Goal: Communication & Community: Answer question/provide support

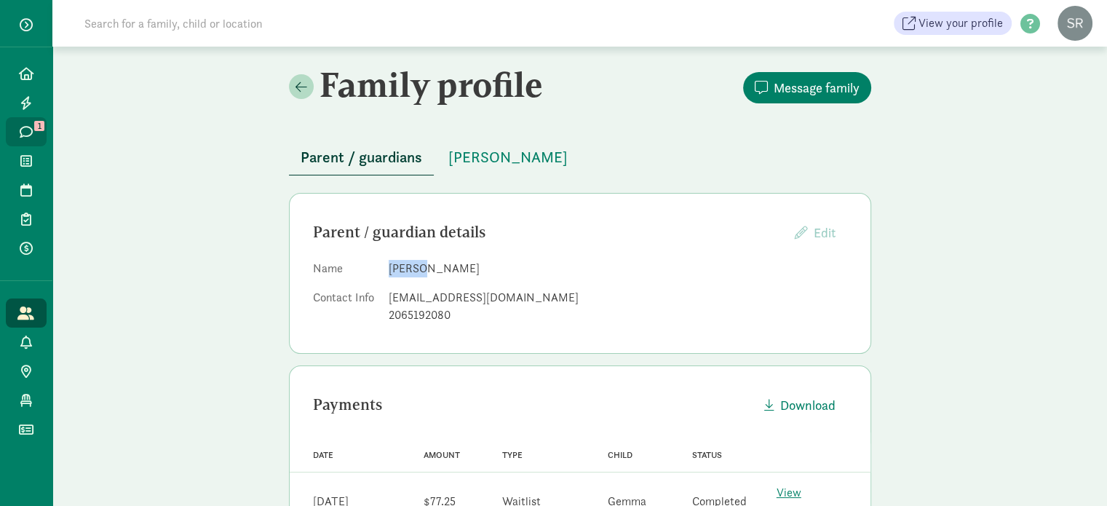
click at [26, 127] on icon at bounding box center [26, 131] width 13 height 13
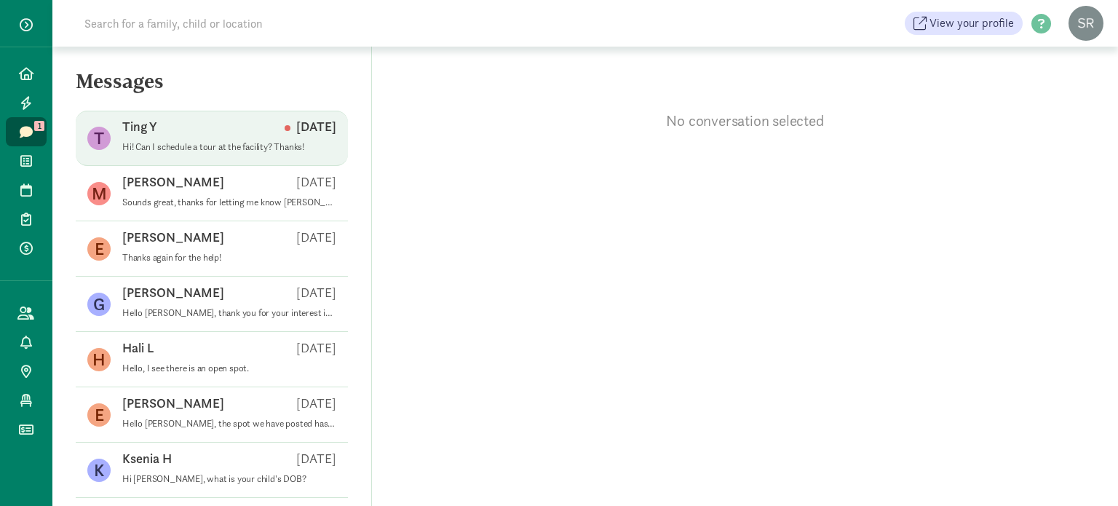
click at [230, 140] on div "Ting Y [DATE]" at bounding box center [229, 129] width 214 height 23
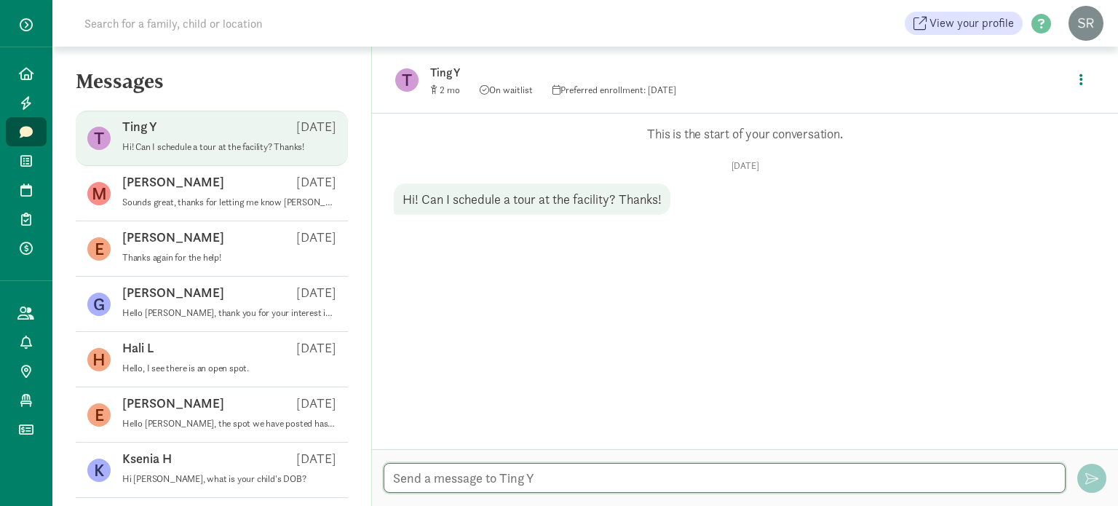
click at [509, 479] on textarea at bounding box center [724, 478] width 682 height 30
type textarea "H"
paste textarea "We’re thrilled so many families are excited to learn more about our program. Wi…"
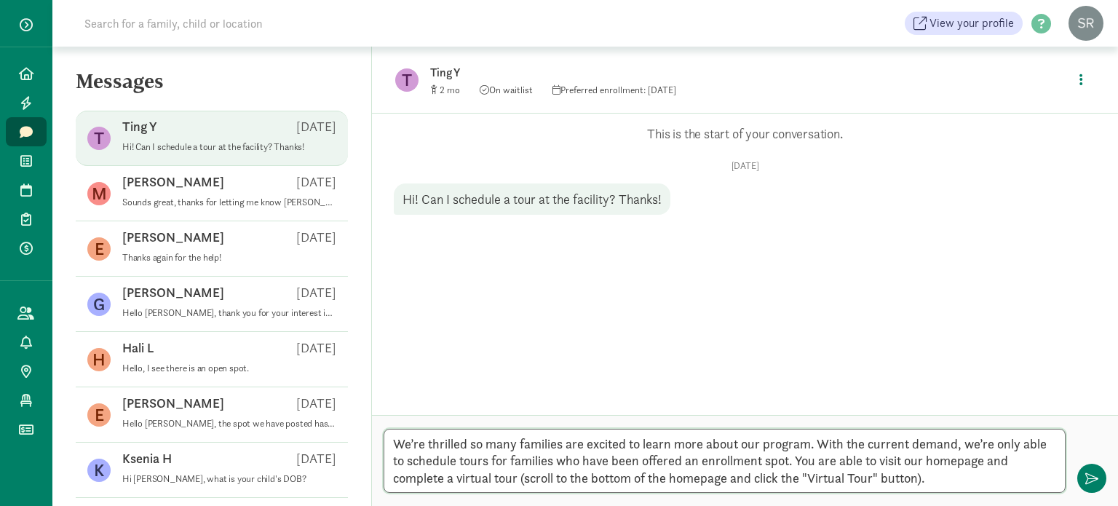
click at [937, 462] on textarea "We’re thrilled so many families are excited to learn more about our program. Wi…" at bounding box center [724, 461] width 682 height 64
type textarea "We’re thrilled so many families are excited to learn more about our program. Wi…"
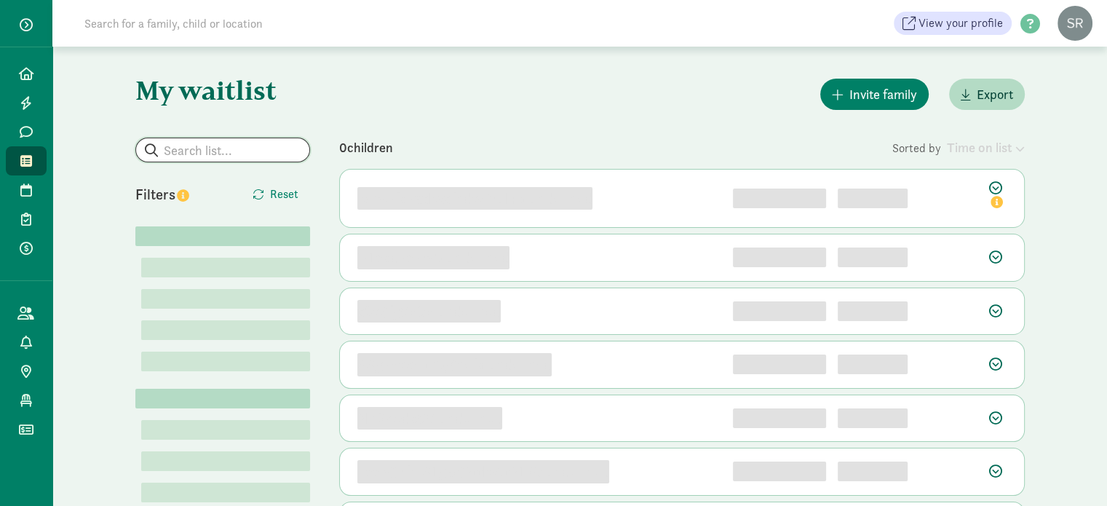
click at [236, 148] on input "search" at bounding box center [222, 149] width 173 height 23
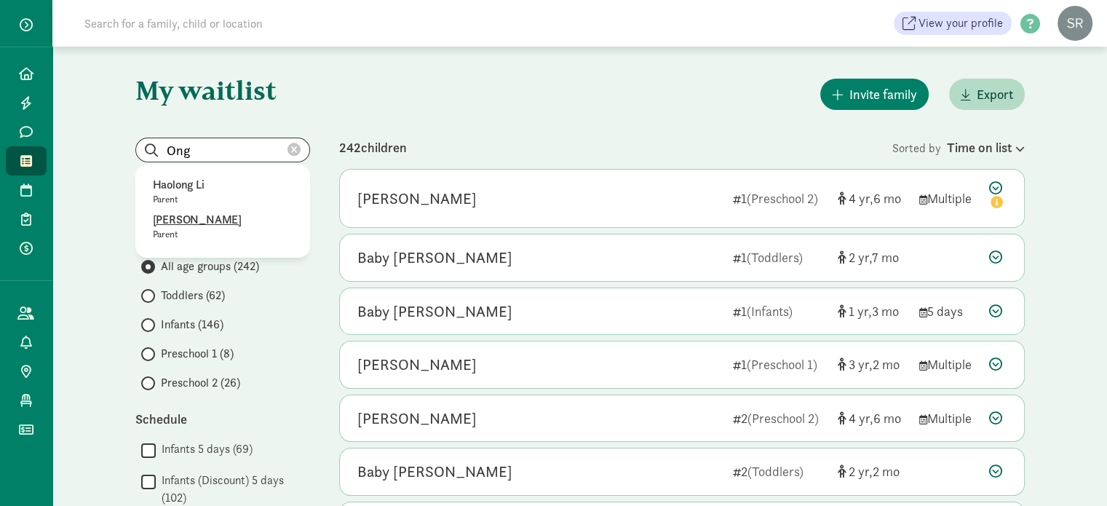
click at [207, 220] on p "Kimberly Ong" at bounding box center [223, 219] width 140 height 17
type input "Riley Jason"
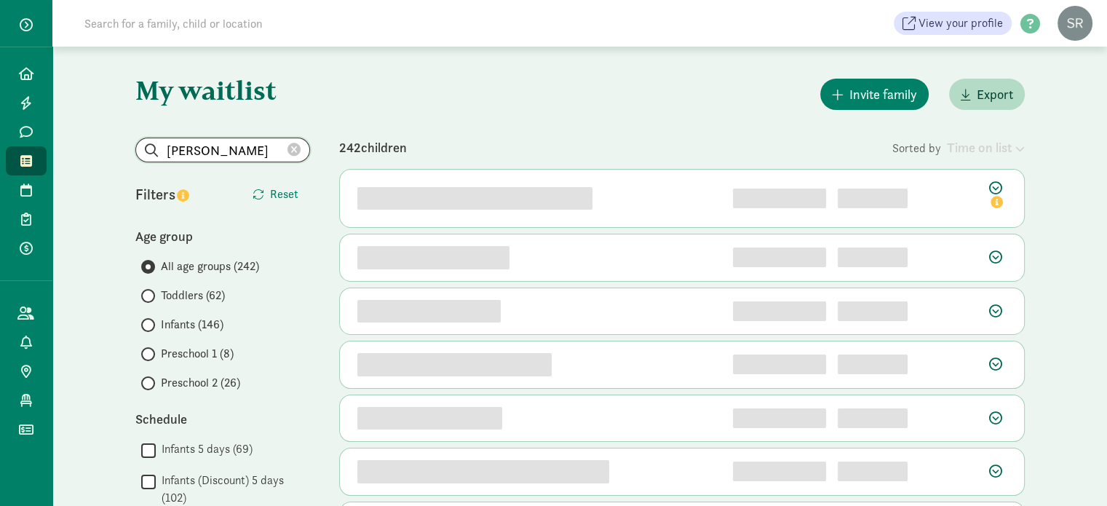
click at [242, 151] on input "Riley Jason" at bounding box center [222, 149] width 173 height 23
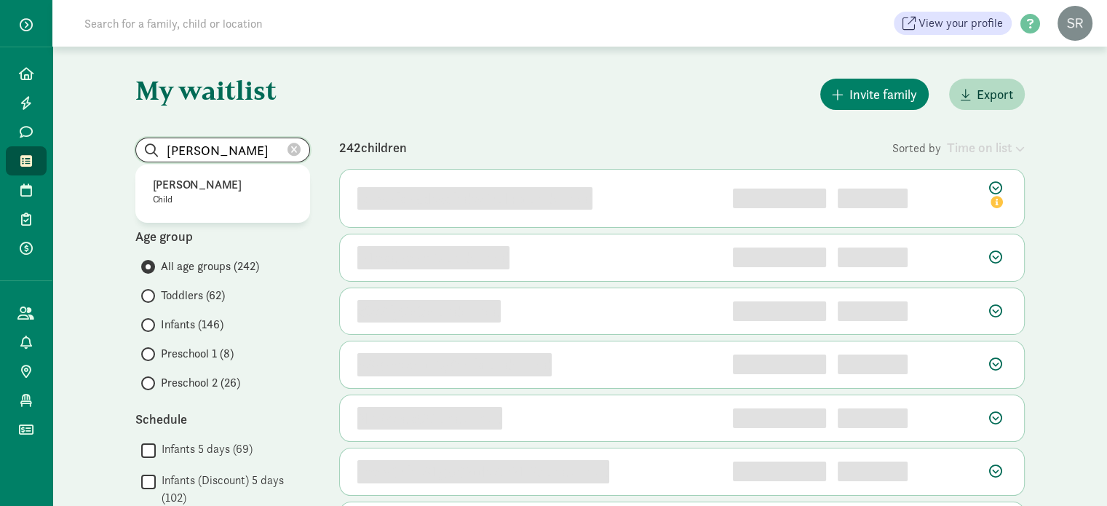
click at [242, 151] on input "Riley Jason" at bounding box center [222, 149] width 173 height 23
click at [294, 151] on icon at bounding box center [293, 149] width 13 height 13
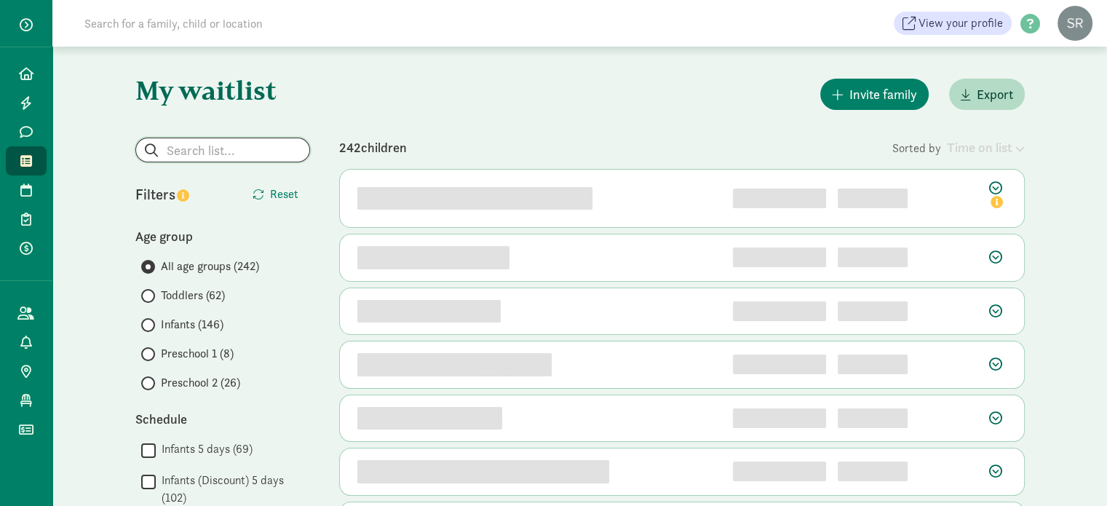
click at [239, 151] on input "search" at bounding box center [222, 149] width 173 height 23
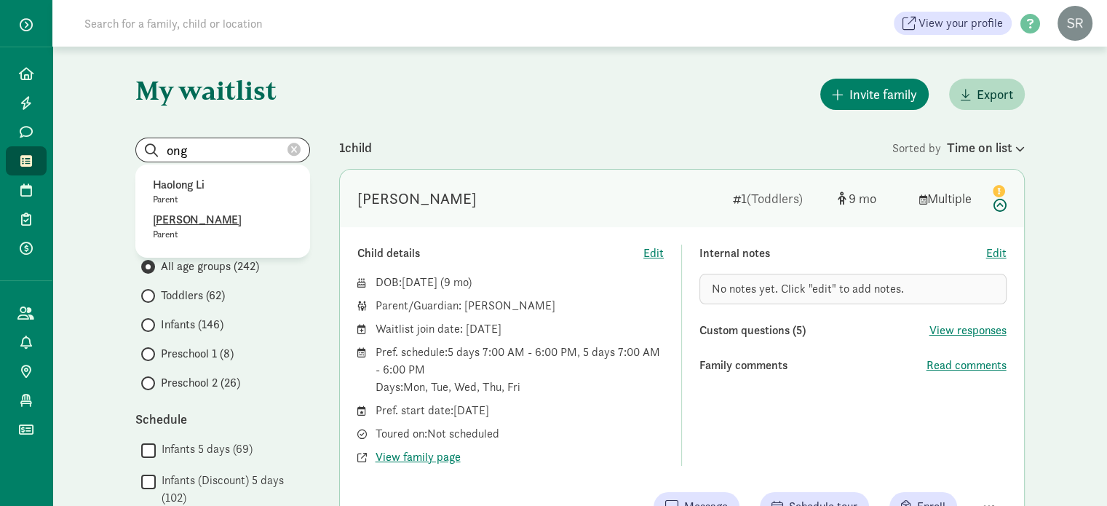
click at [193, 216] on p "Kimberly Ong" at bounding box center [223, 219] width 140 height 17
type input "Kimberly Ong"
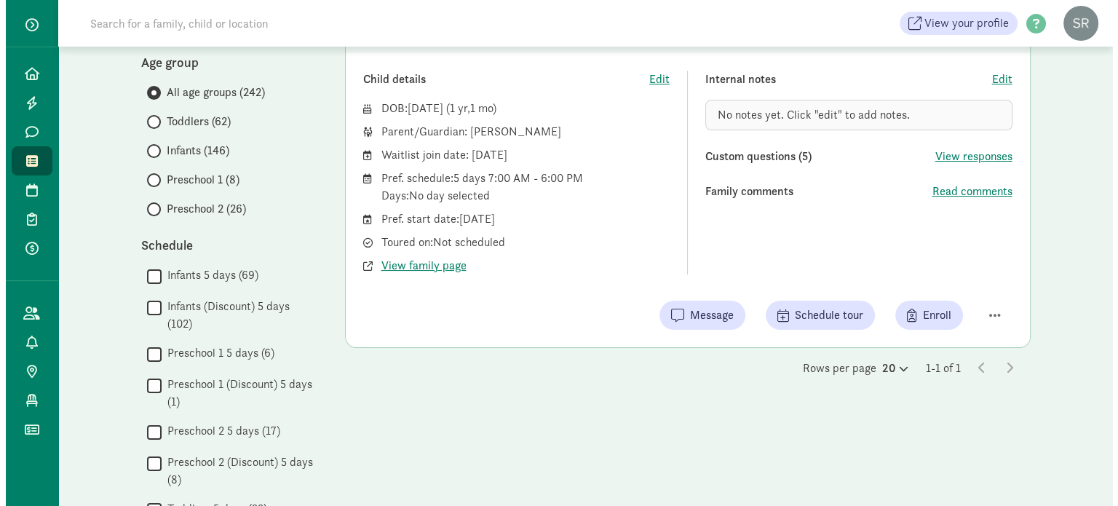
scroll to position [218, 0]
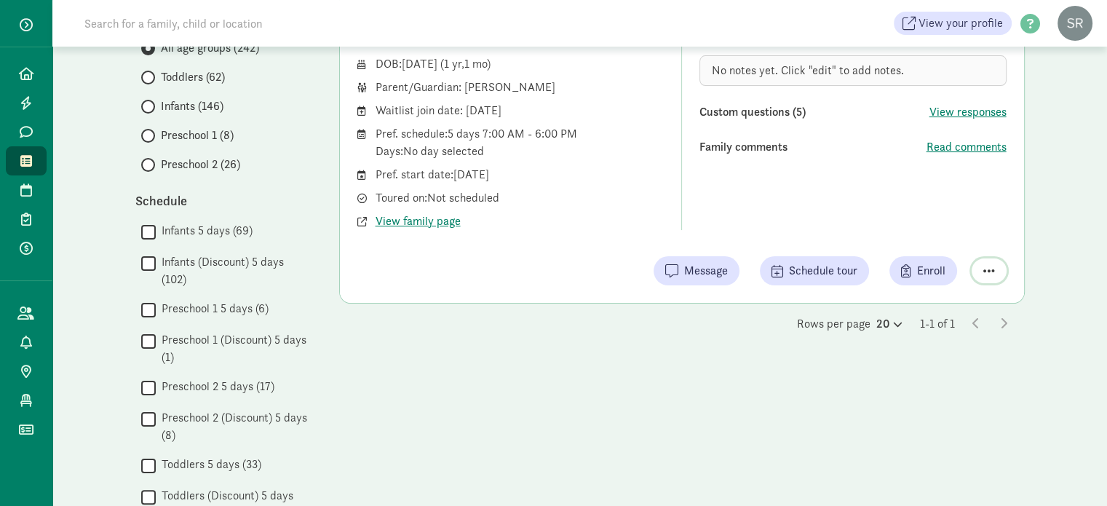
click at [988, 264] on span "button" at bounding box center [989, 270] width 12 height 13
click at [924, 231] on div "Remove from list" at bounding box center [937, 233] width 113 height 17
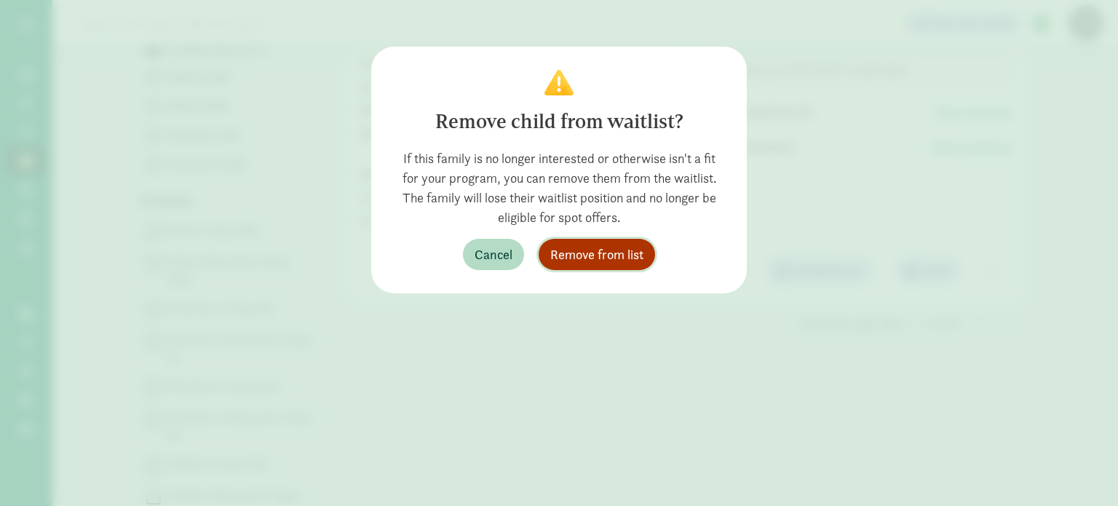
click at [584, 250] on span "Remove from list" at bounding box center [596, 254] width 93 height 20
